Goal: Task Accomplishment & Management: Use online tool/utility

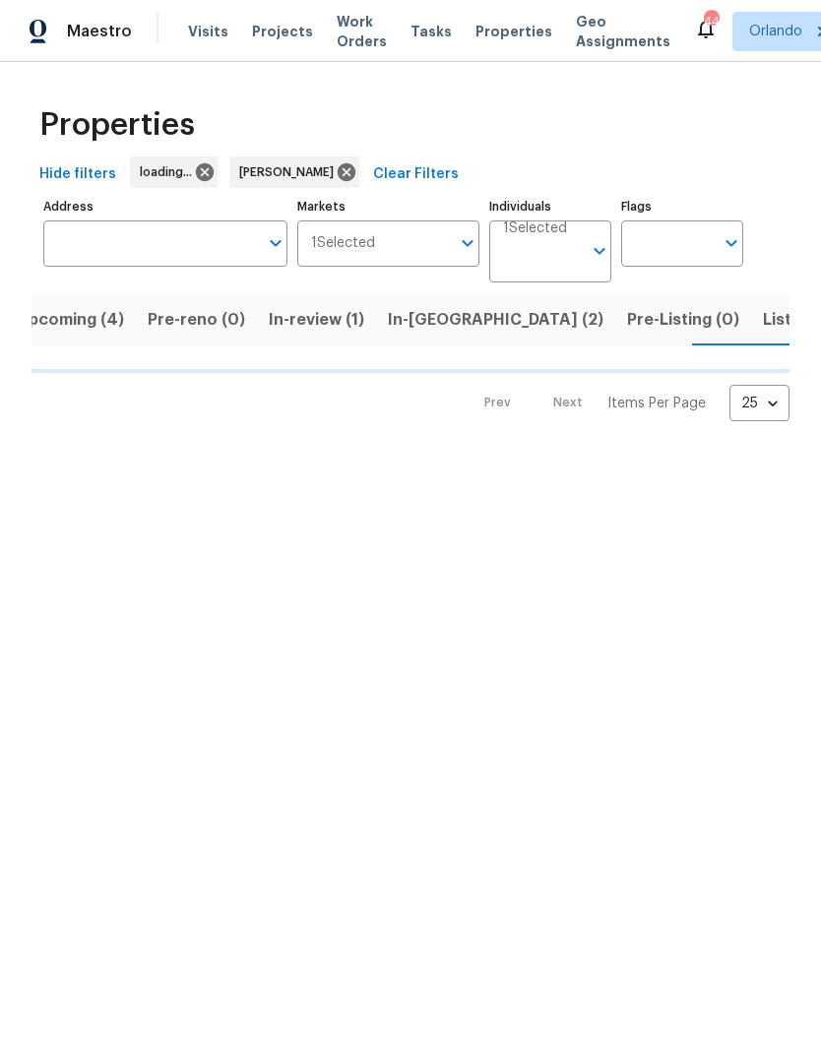
scroll to position [0, 27]
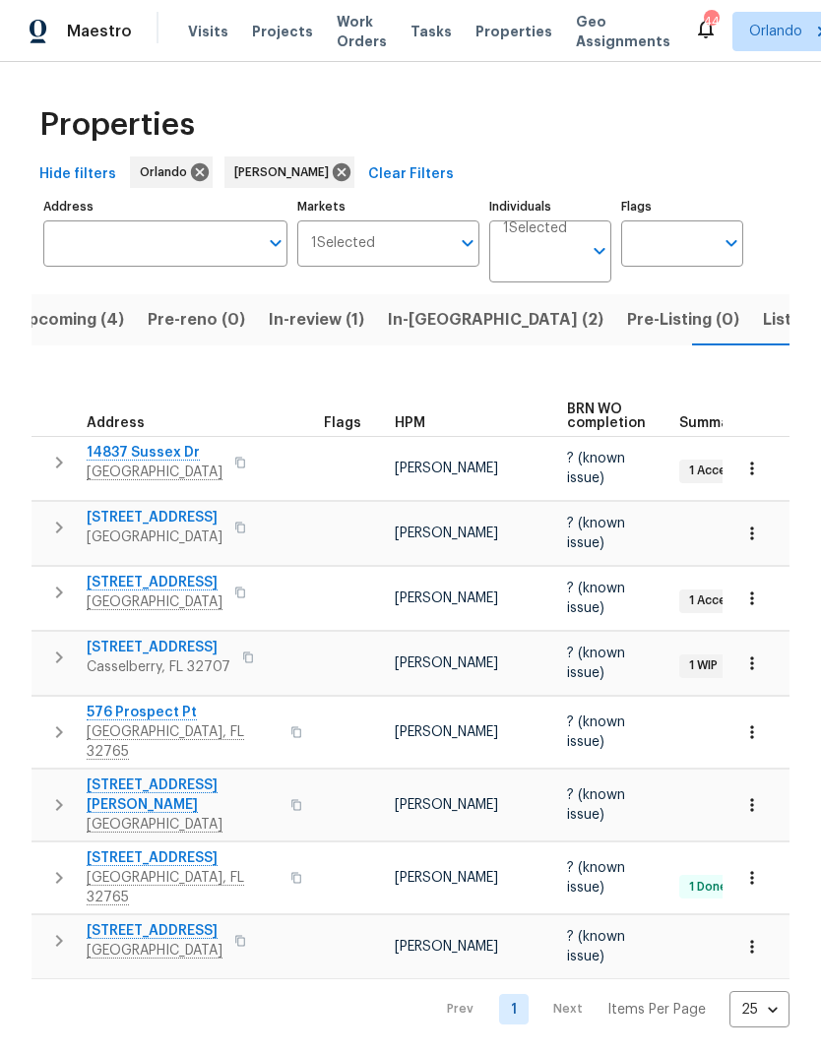
click at [431, 320] on span "In-reno (2)" at bounding box center [496, 320] width 216 height 28
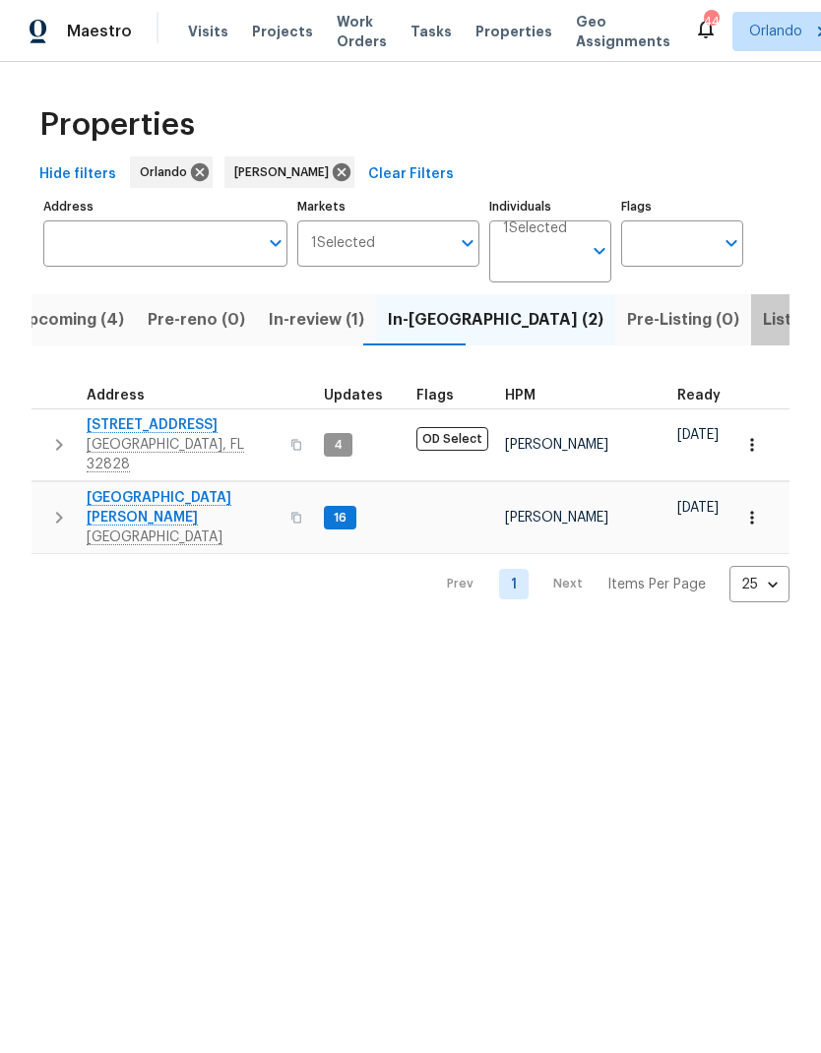
click at [763, 309] on span "Listed (9)" at bounding box center [800, 320] width 75 height 28
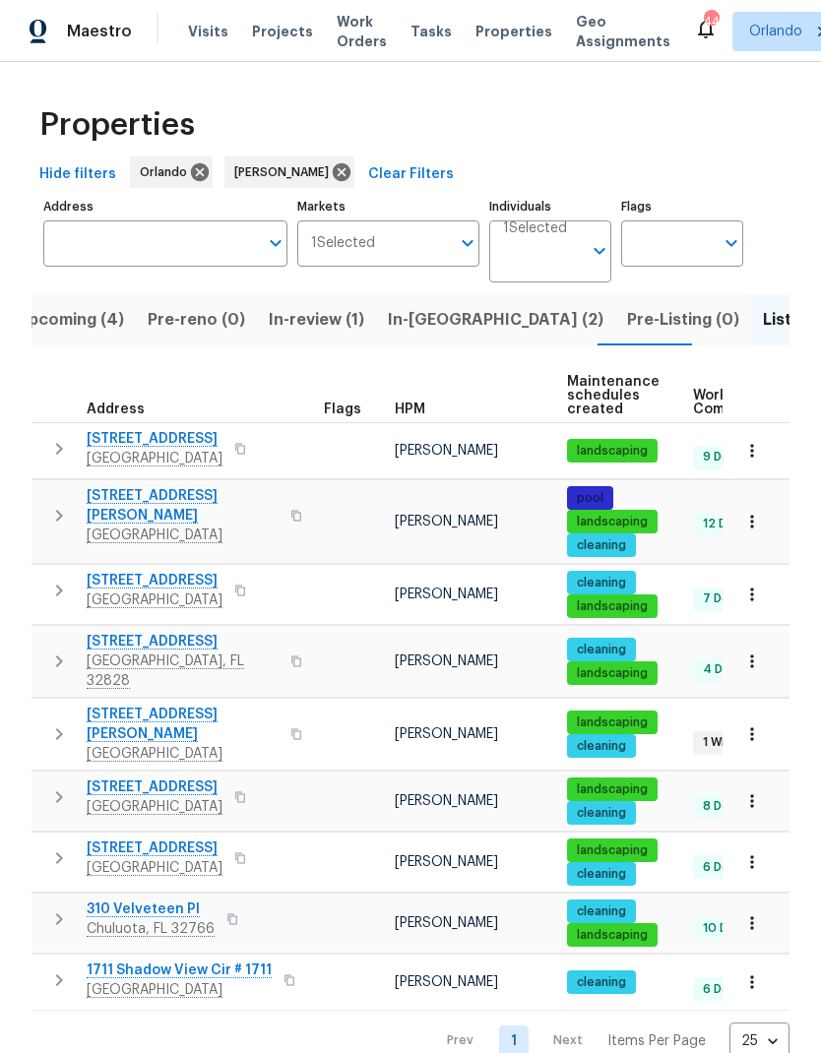
click at [164, 900] on span "310 Velveteen Pl" at bounding box center [151, 910] width 128 height 20
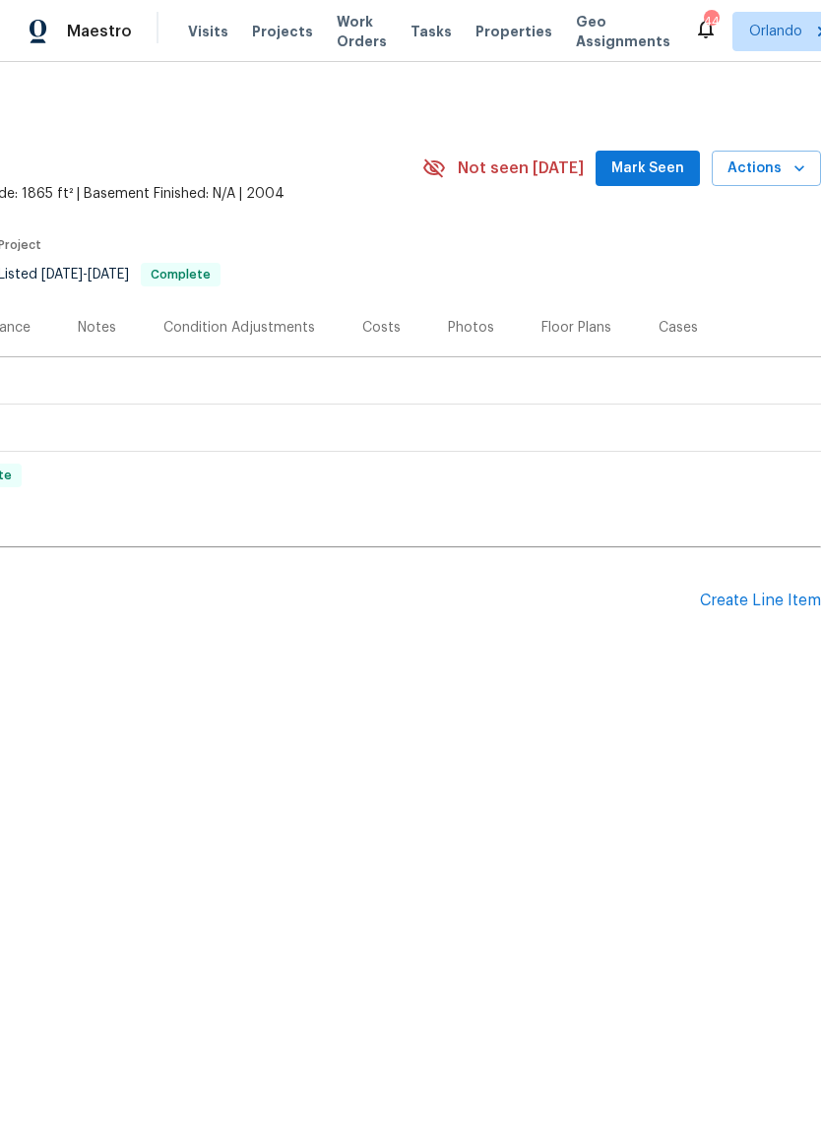
click at [782, 168] on span "Actions" at bounding box center [767, 169] width 78 height 25
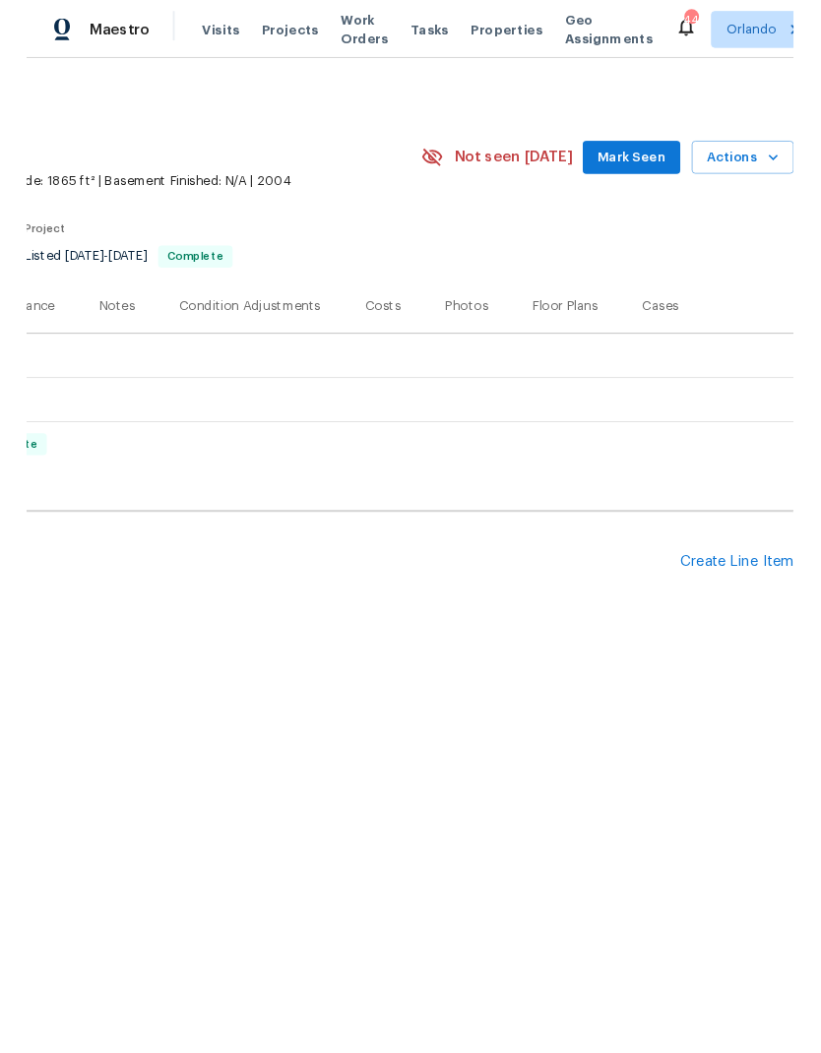
scroll to position [0, 291]
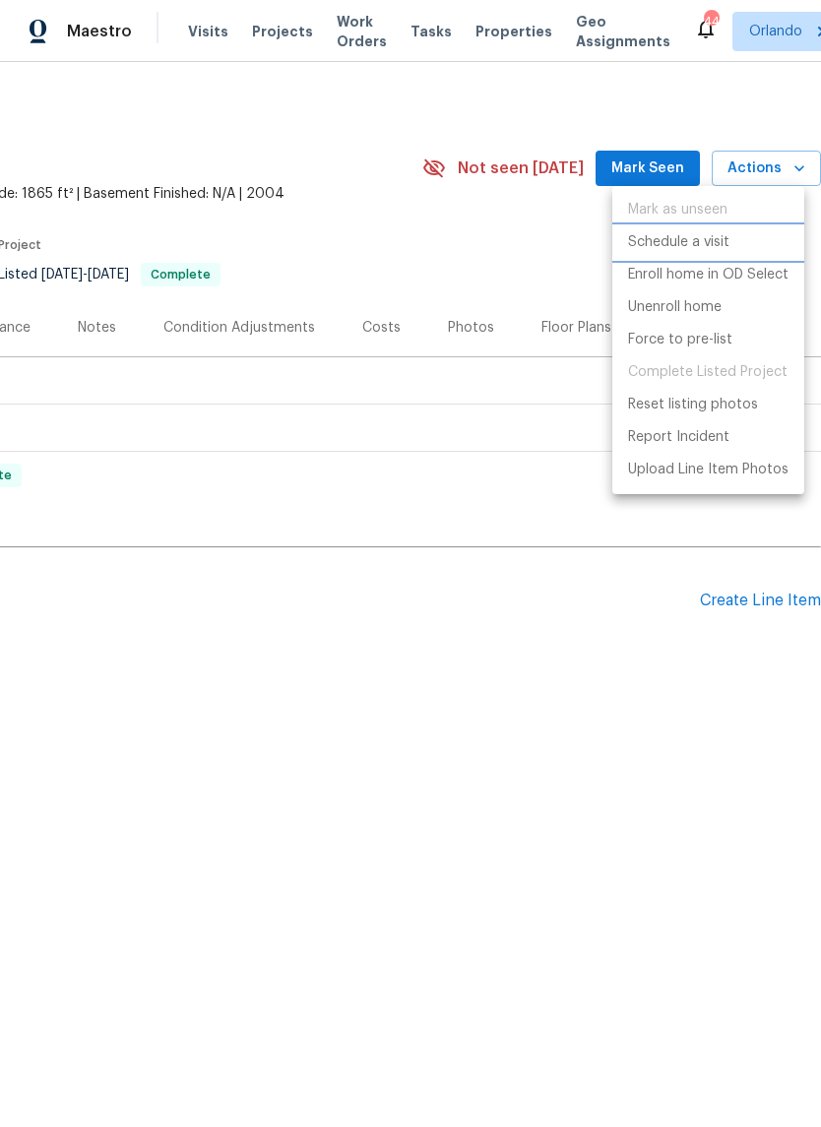
click at [732, 244] on li "Schedule a visit" at bounding box center [708, 242] width 192 height 32
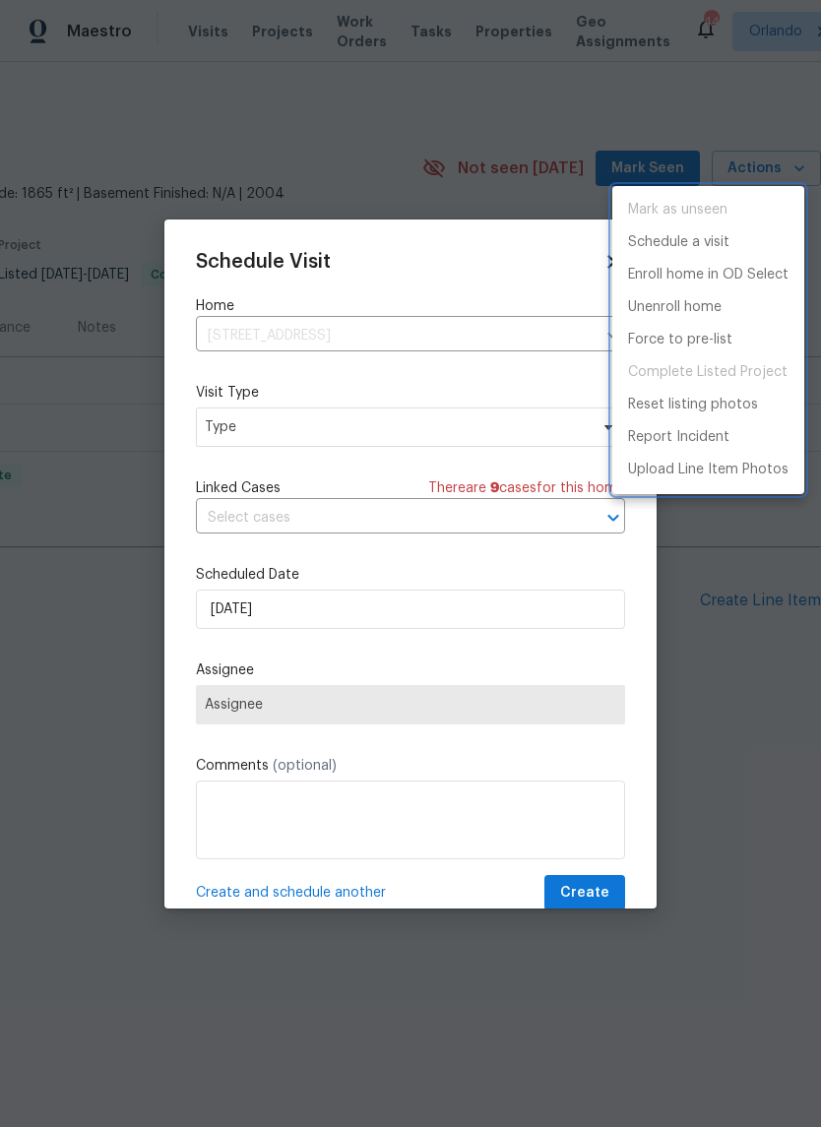
click at [527, 424] on div at bounding box center [410, 563] width 821 height 1127
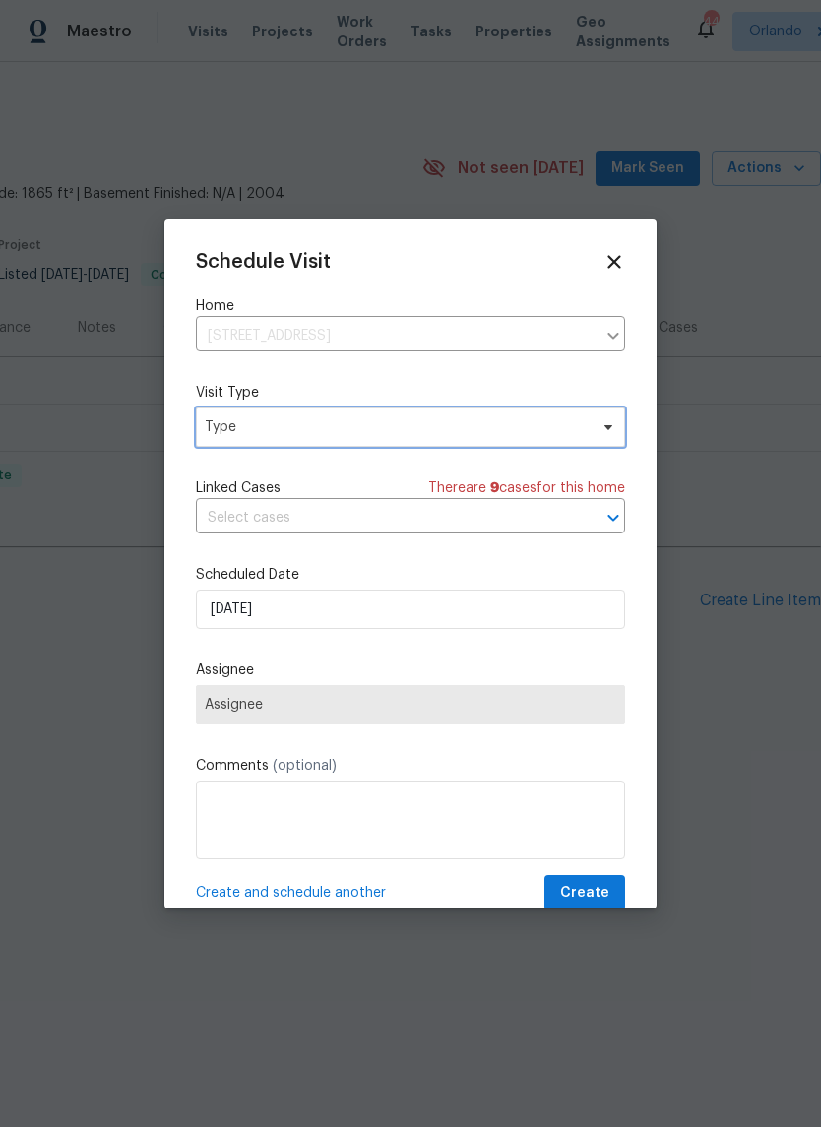
click at [536, 434] on span "Type" at bounding box center [396, 427] width 383 height 20
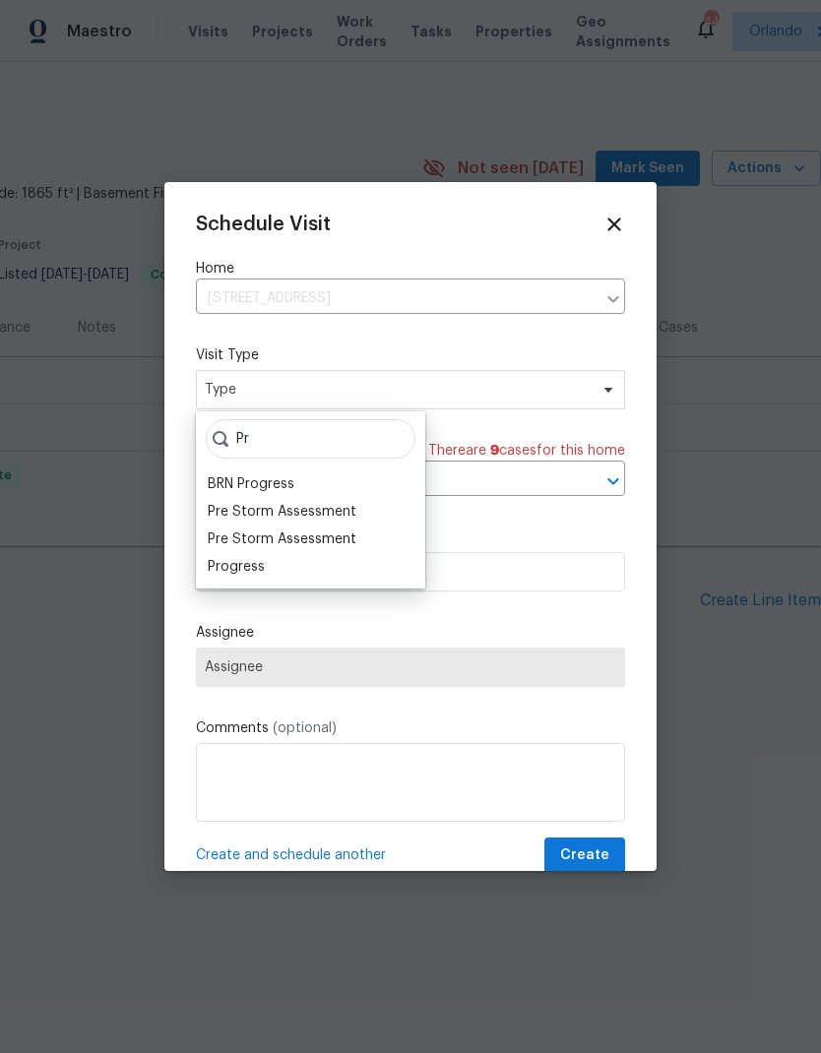
type input "Pr"
click at [251, 563] on div "Progress" at bounding box center [236, 567] width 57 height 20
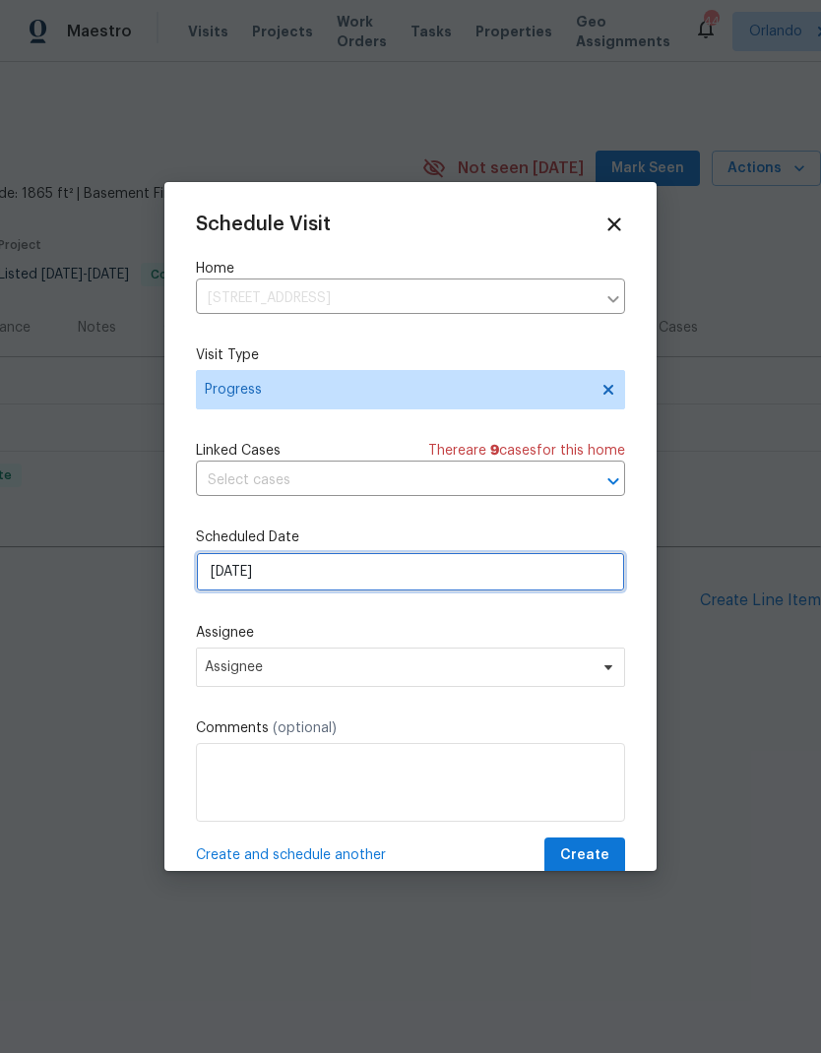
click at [480, 568] on input "[DATE]" at bounding box center [410, 571] width 429 height 39
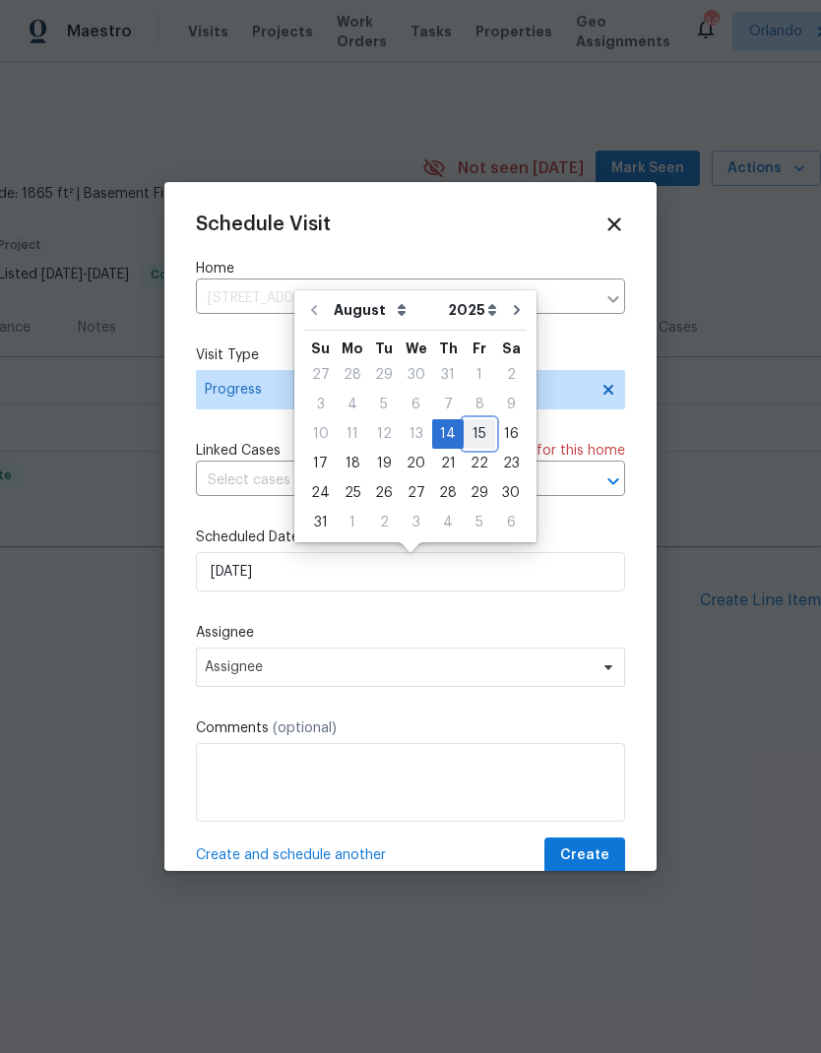
click at [467, 430] on div "15" at bounding box center [480, 434] width 32 height 28
type input "[DATE]"
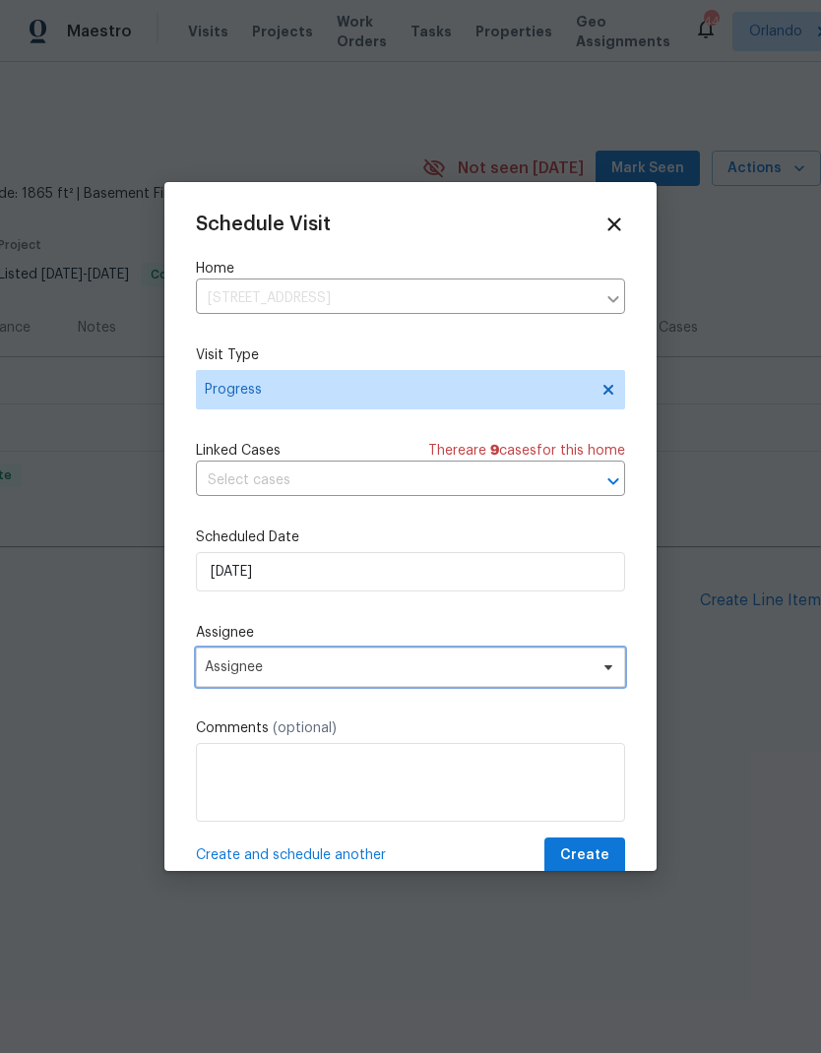
click at [486, 672] on span "Assignee" at bounding box center [398, 668] width 386 height 16
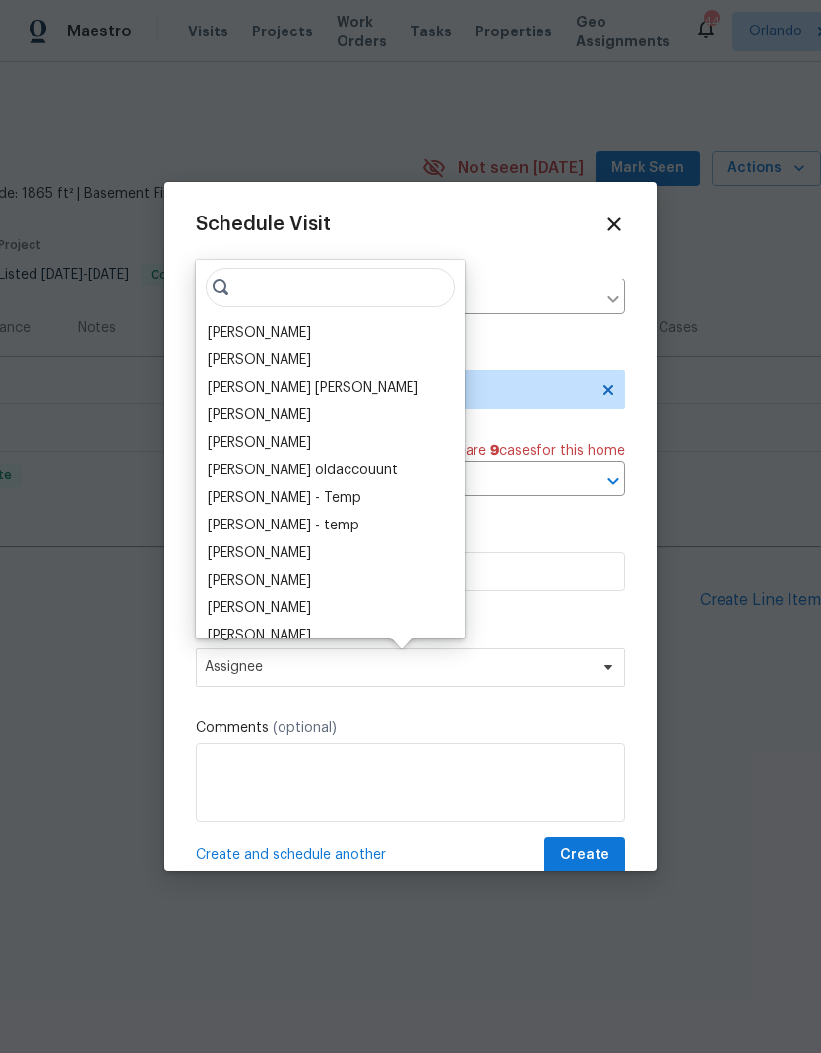
click at [269, 317] on div "[PERSON_NAME] [PERSON_NAME] [PERSON_NAME] [PERSON_NAME] [PERSON_NAME] [PERSON_N…" at bounding box center [330, 449] width 269 height 378
click at [272, 335] on div "[PERSON_NAME]" at bounding box center [259, 333] width 103 height 20
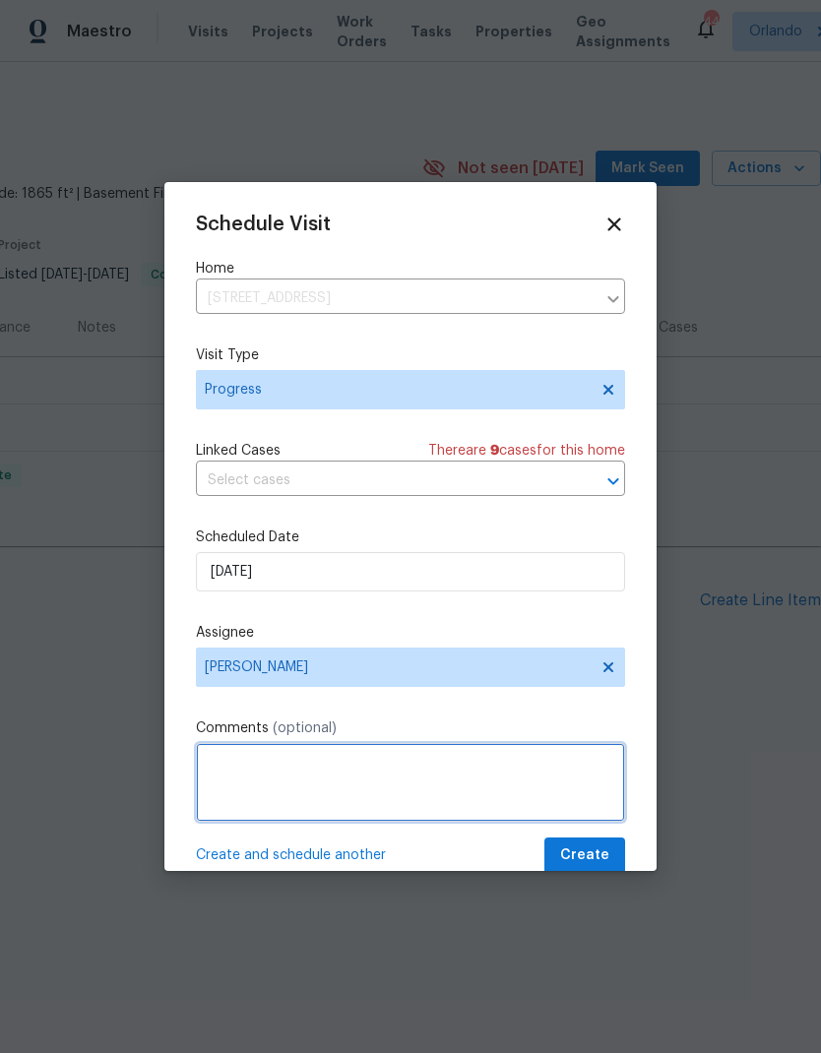
click at [585, 812] on textarea at bounding box center [410, 782] width 429 height 79
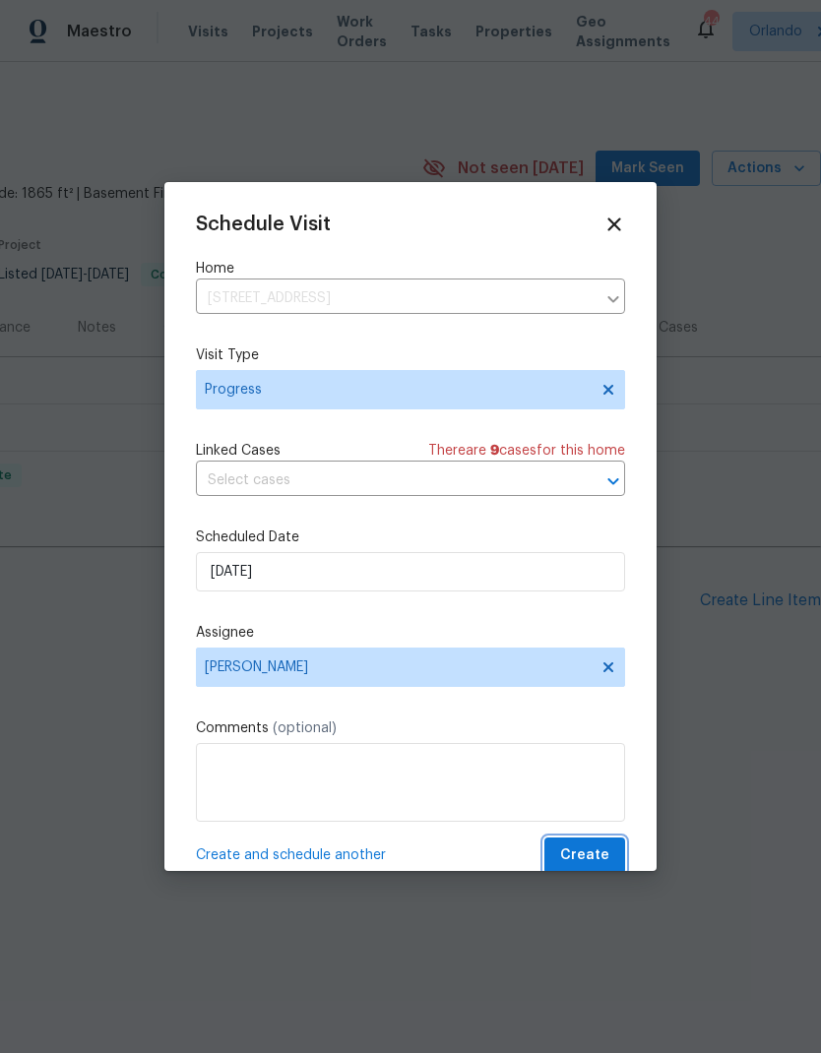
click at [594, 853] on span "Create" at bounding box center [584, 856] width 49 height 25
